Goal: Information Seeking & Learning: Check status

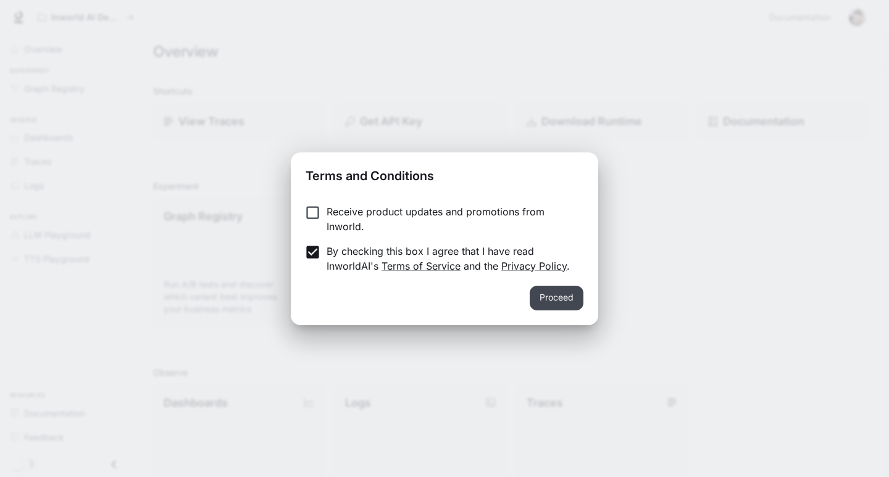
click at [563, 293] on button "Proceed" at bounding box center [557, 298] width 54 height 25
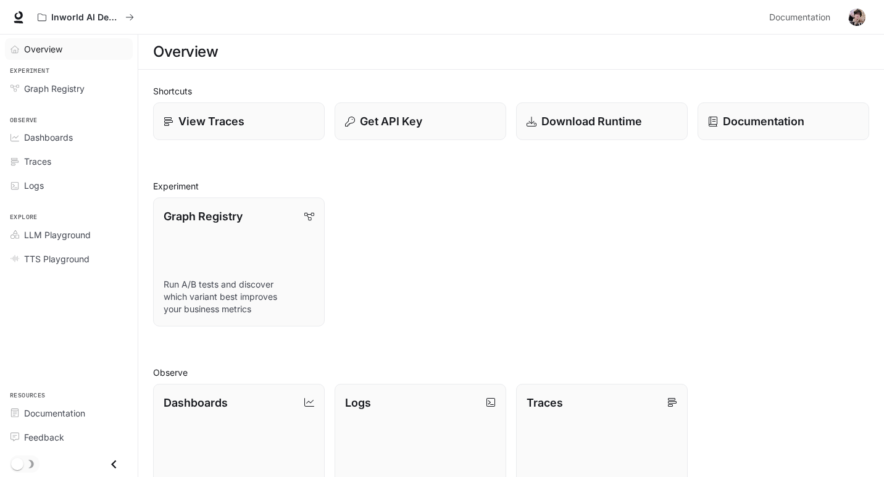
click at [44, 41] on link "Overview" at bounding box center [69, 49] width 128 height 22
click at [82, 184] on div "Logs" at bounding box center [75, 185] width 103 height 13
